Goal: Navigation & Orientation: Find specific page/section

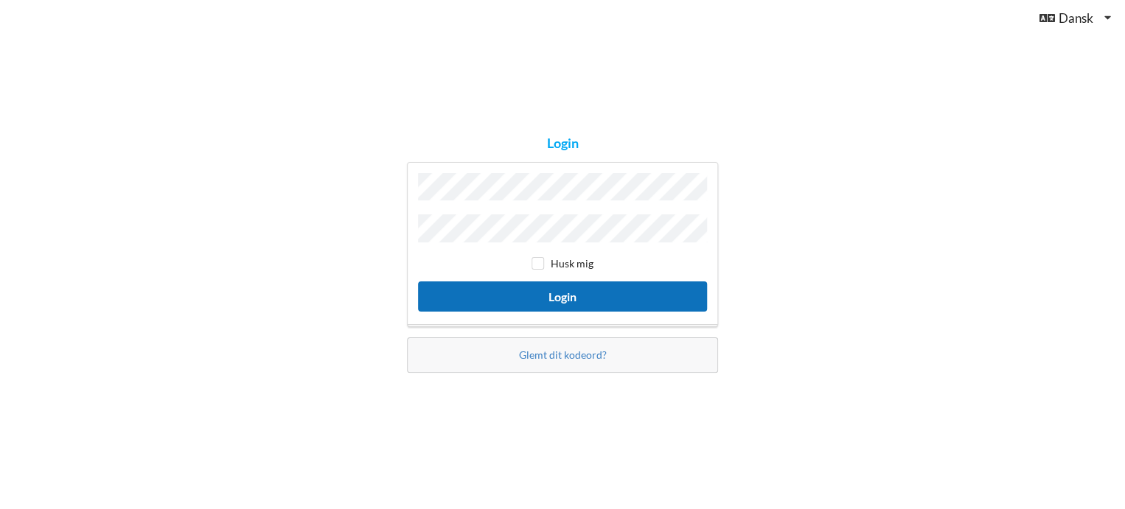
click at [585, 296] on button "Login" at bounding box center [562, 297] width 289 height 30
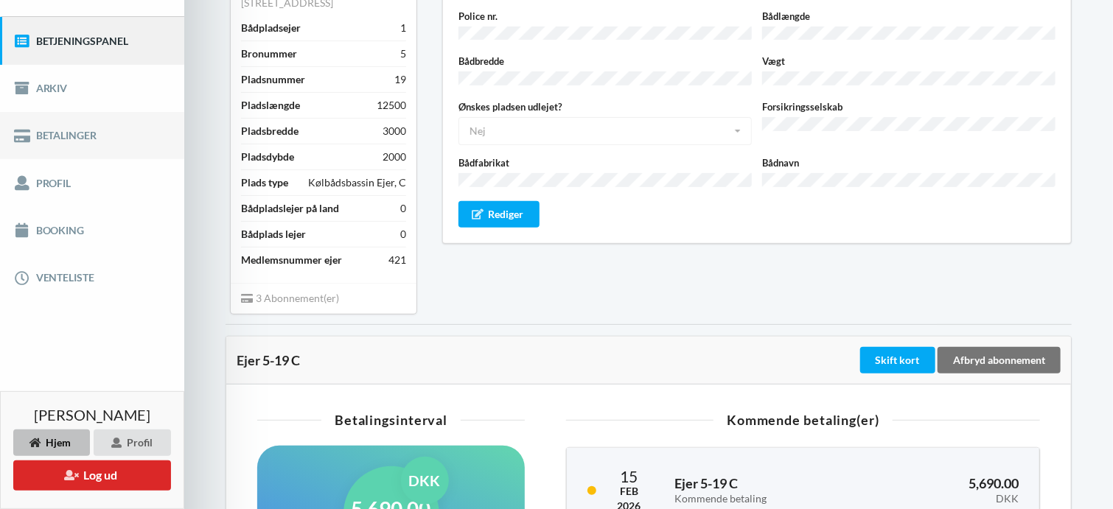
scroll to position [147, 0]
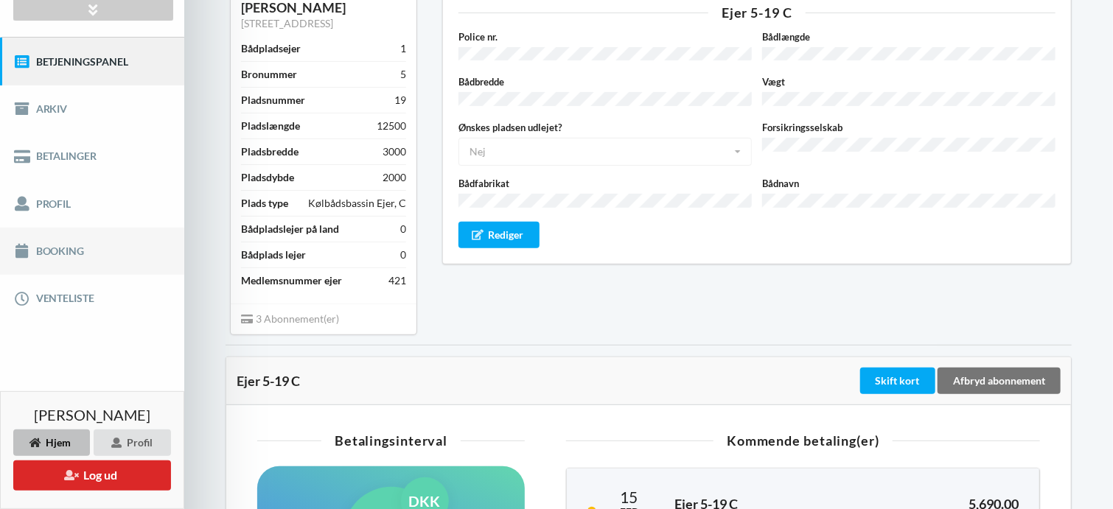
click at [65, 246] on link "Booking" at bounding box center [92, 251] width 184 height 47
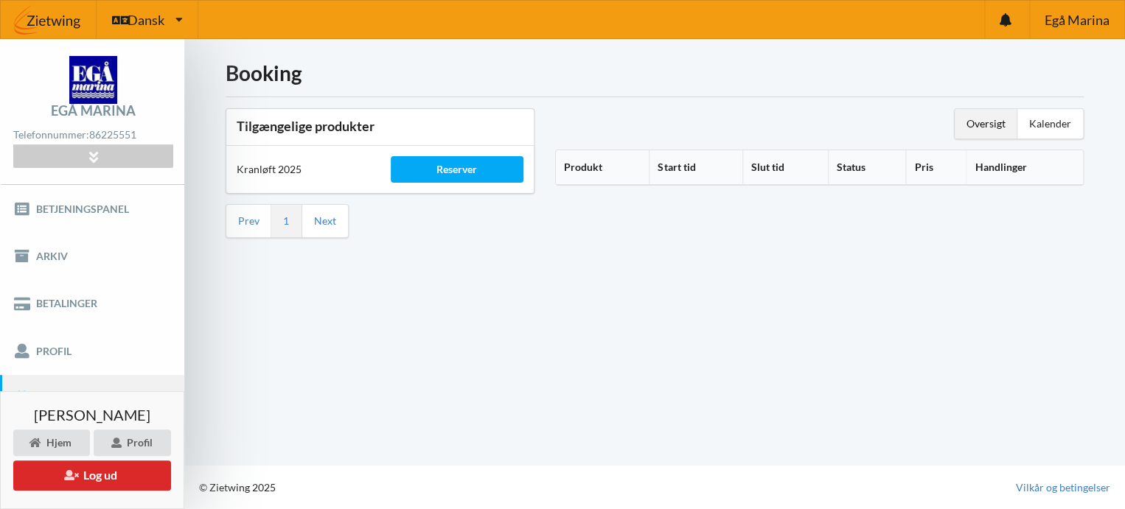
click at [998, 125] on div "Oversigt" at bounding box center [986, 123] width 63 height 29
click at [1051, 119] on div "Kalender" at bounding box center [1050, 123] width 66 height 29
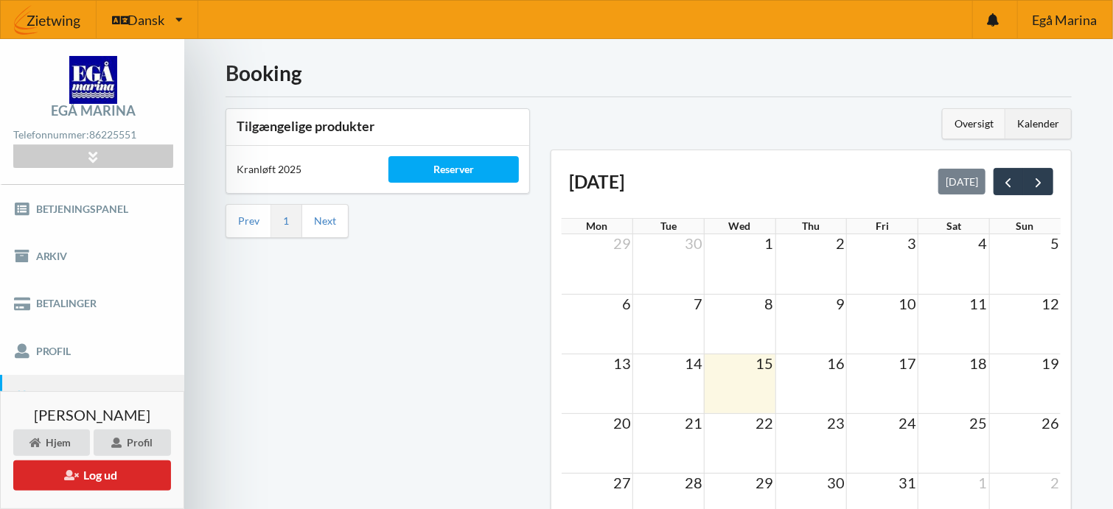
click at [964, 122] on div "Oversigt" at bounding box center [974, 123] width 63 height 29
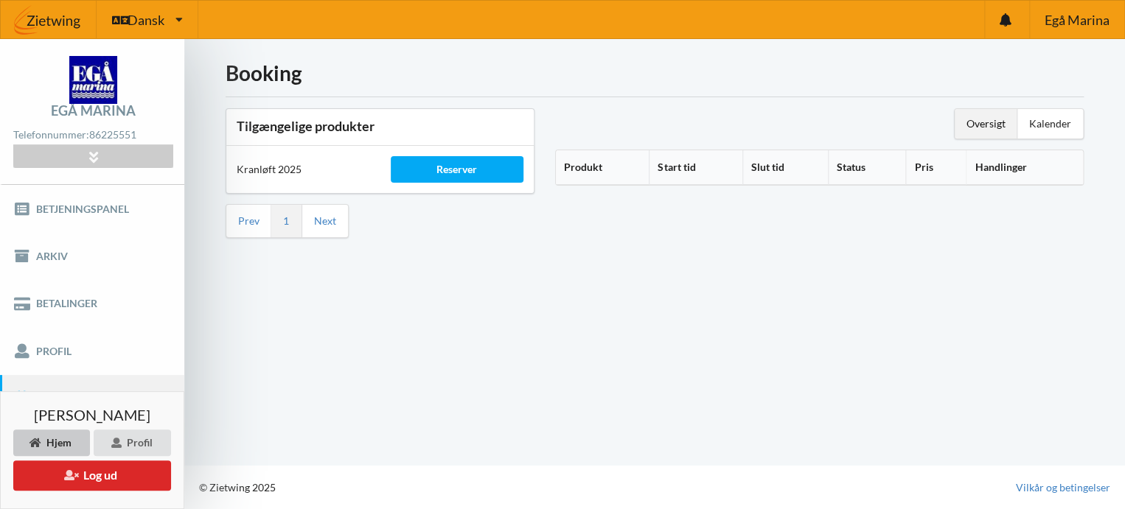
click at [61, 439] on div "Hjem" at bounding box center [51, 443] width 77 height 27
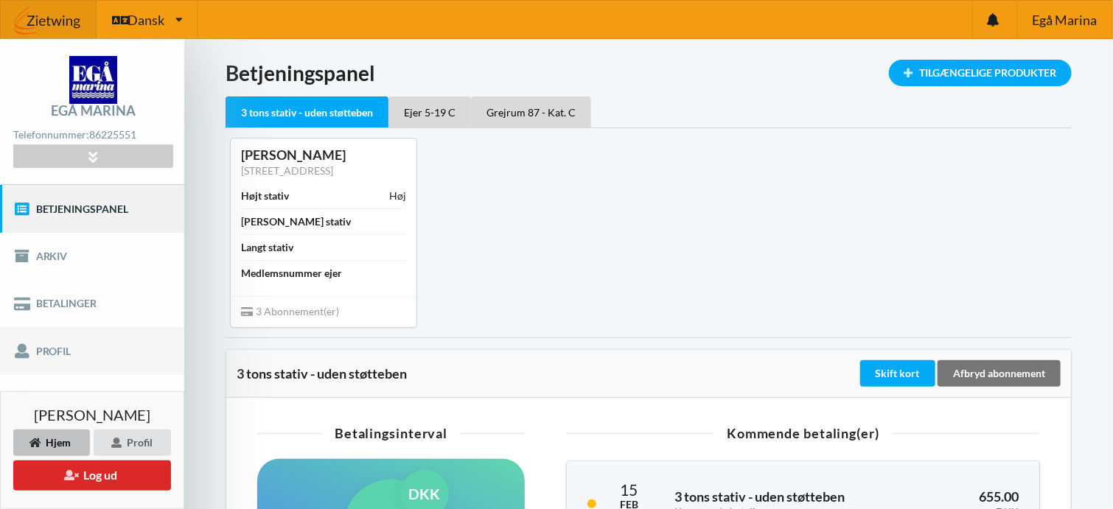
click at [57, 344] on link "Profil" at bounding box center [92, 350] width 184 height 47
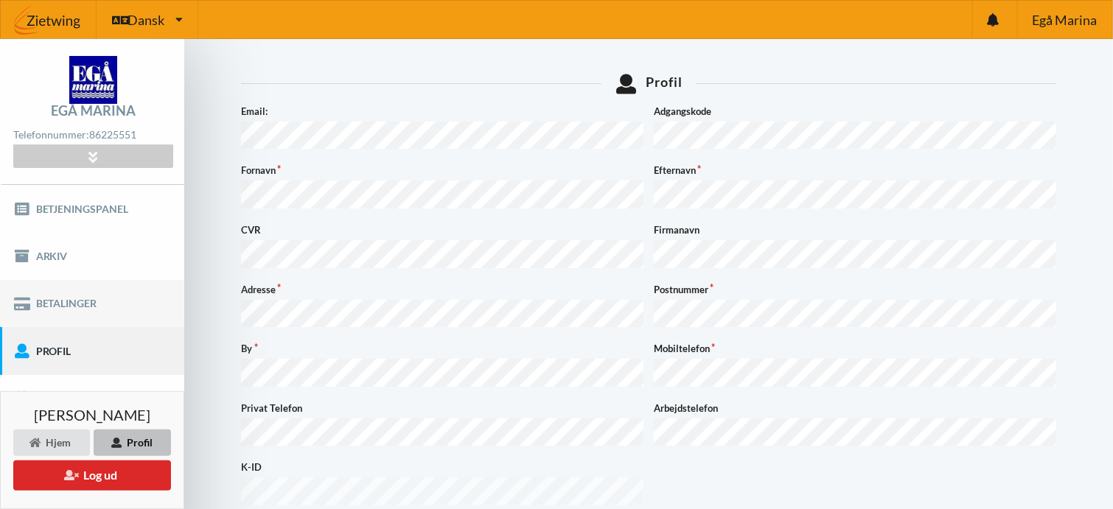
click at [118, 302] on link "Betalinger" at bounding box center [92, 303] width 184 height 47
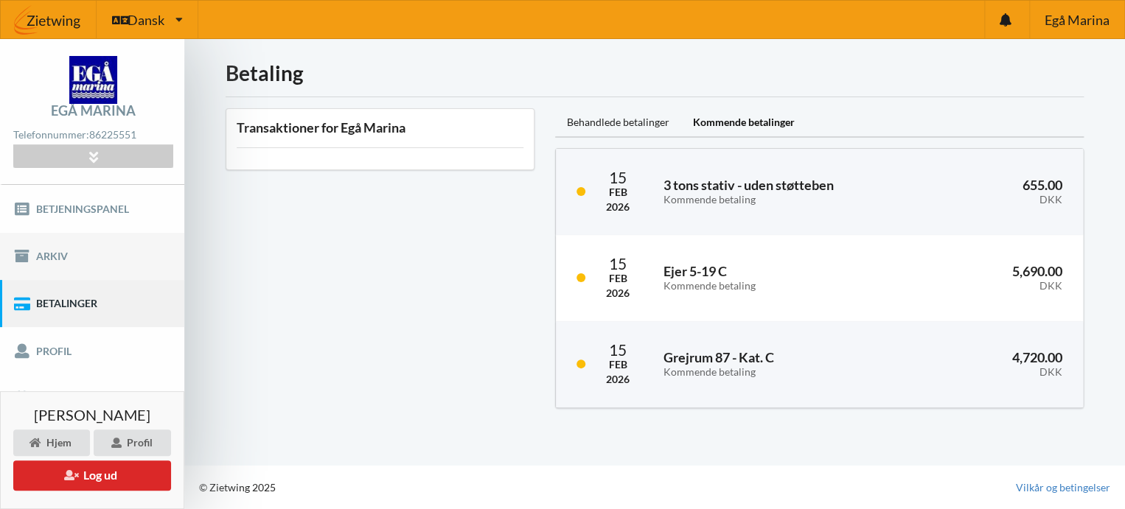
click at [56, 255] on link "Arkiv" at bounding box center [92, 256] width 184 height 47
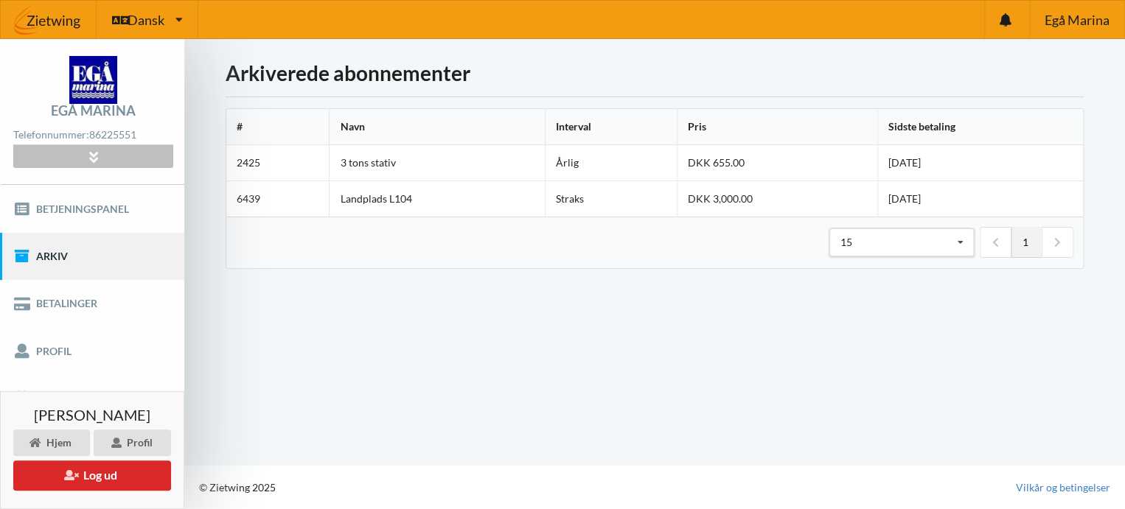
click at [96, 159] on icon at bounding box center [93, 156] width 17 height 13
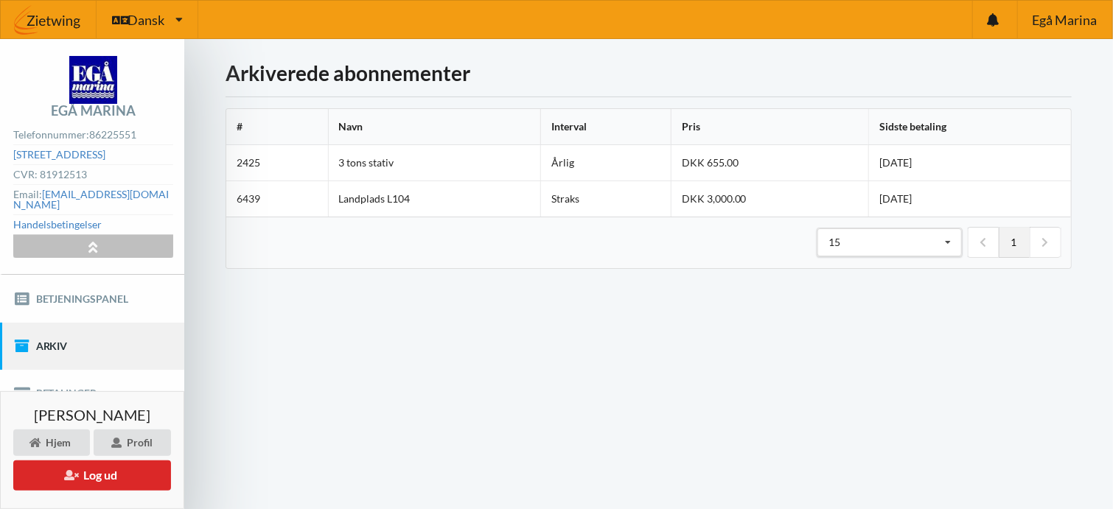
click at [89, 240] on icon at bounding box center [93, 246] width 17 height 13
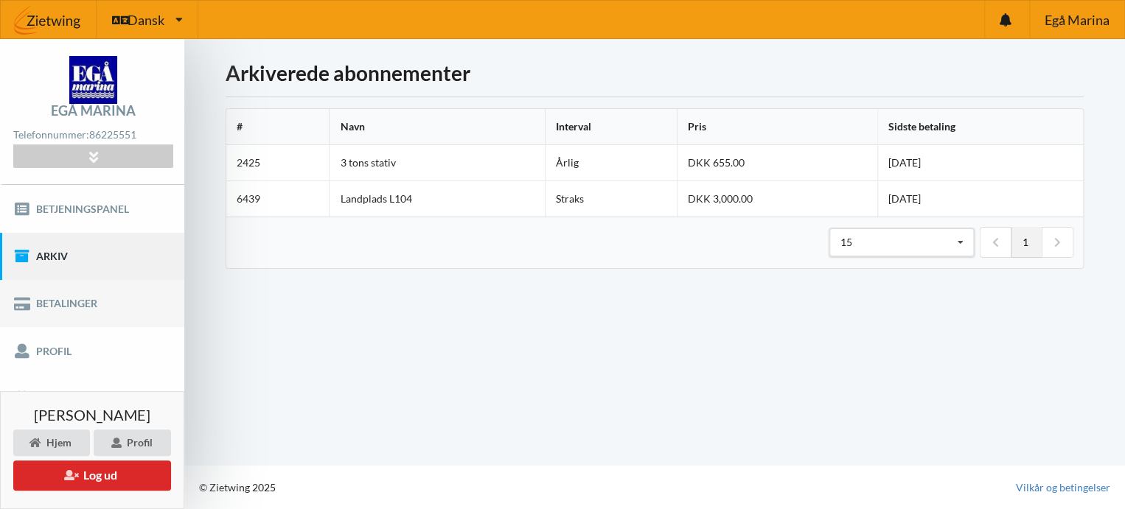
click at [141, 286] on link "Betalinger" at bounding box center [92, 303] width 184 height 47
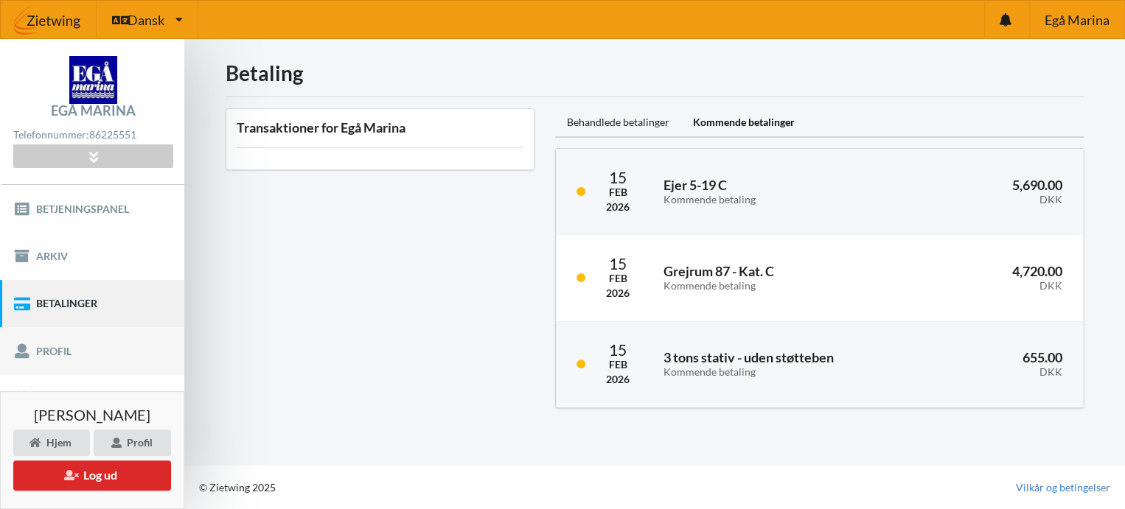
click at [130, 349] on link "Profil" at bounding box center [92, 350] width 184 height 47
